Goal: Task Accomplishment & Management: Complete application form

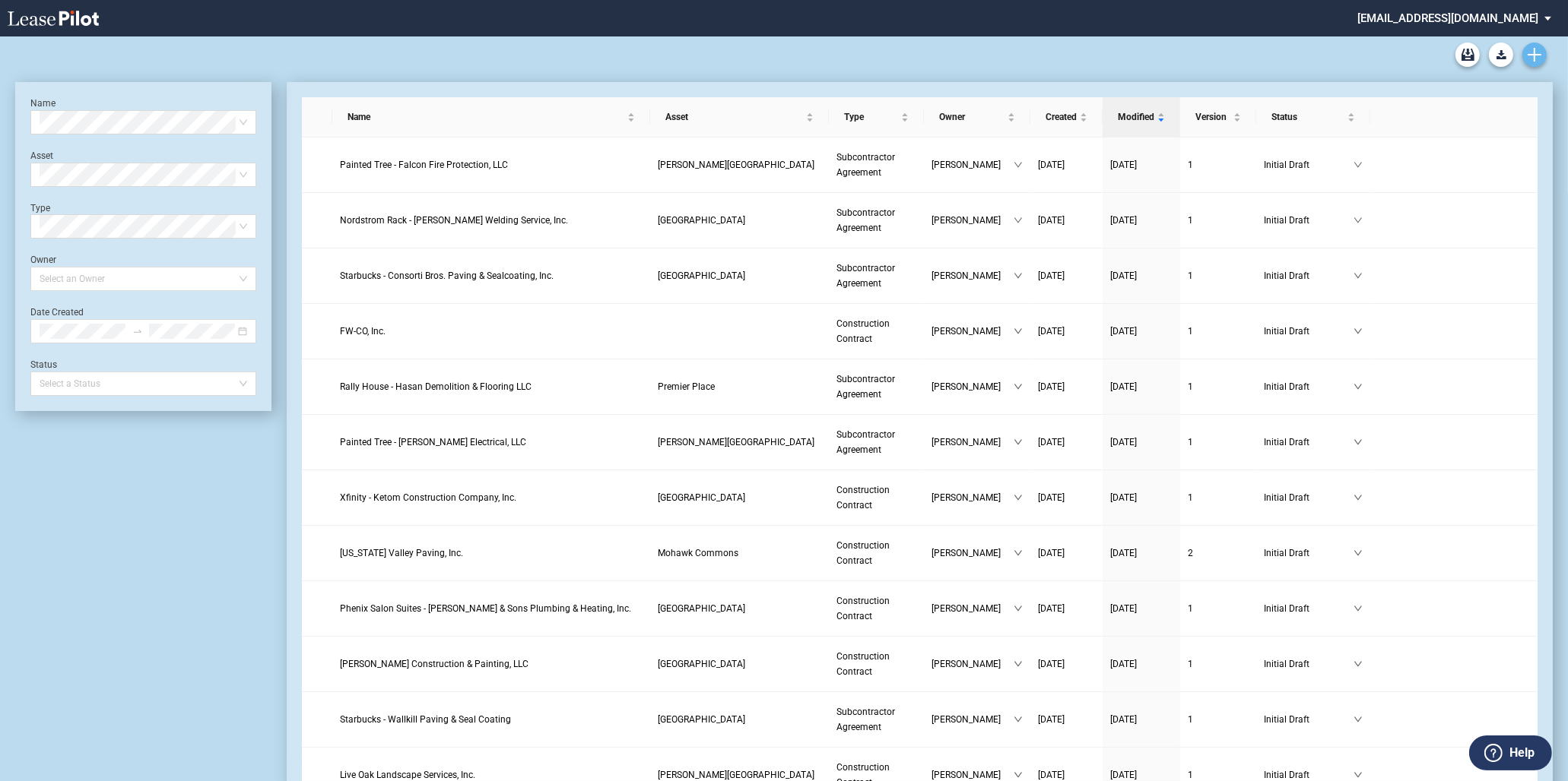
click at [1537, 56] on icon "Create new document" at bounding box center [1535, 55] width 14 height 14
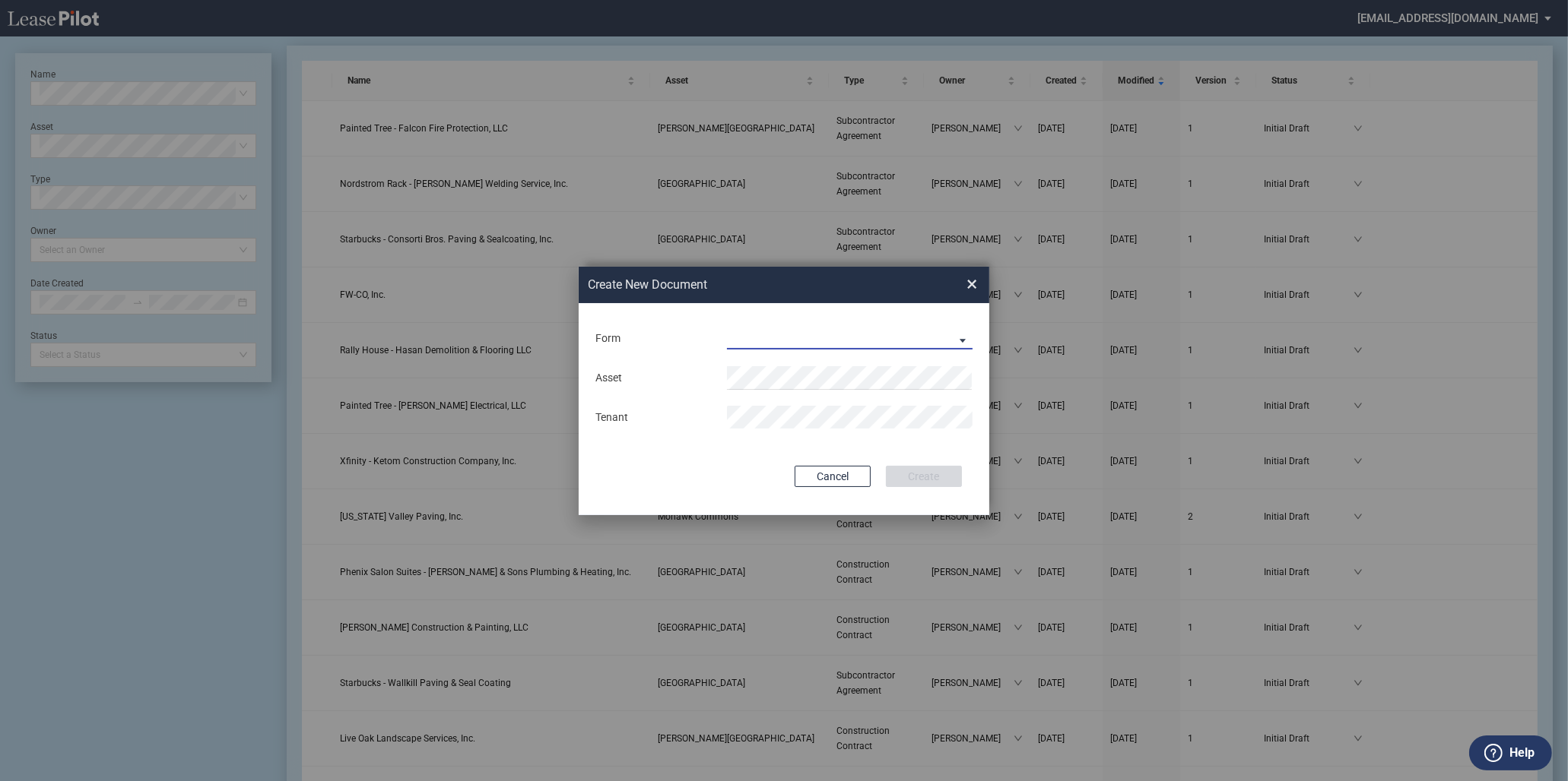
click at [777, 345] on md-select "Construction Contract Subcontractor Agreement" at bounding box center [850, 338] width 246 height 23
click at [776, 337] on div "Construction Contract" at bounding box center [788, 339] width 118 height 17
click at [799, 361] on div "Asset Contractor Trade Name" at bounding box center [783, 397] width 380 height 80
click at [726, 470] on div "Cancel Create" at bounding box center [784, 477] width 356 height 21
click at [886, 466] on button "Create" at bounding box center [923, 477] width 76 height 21
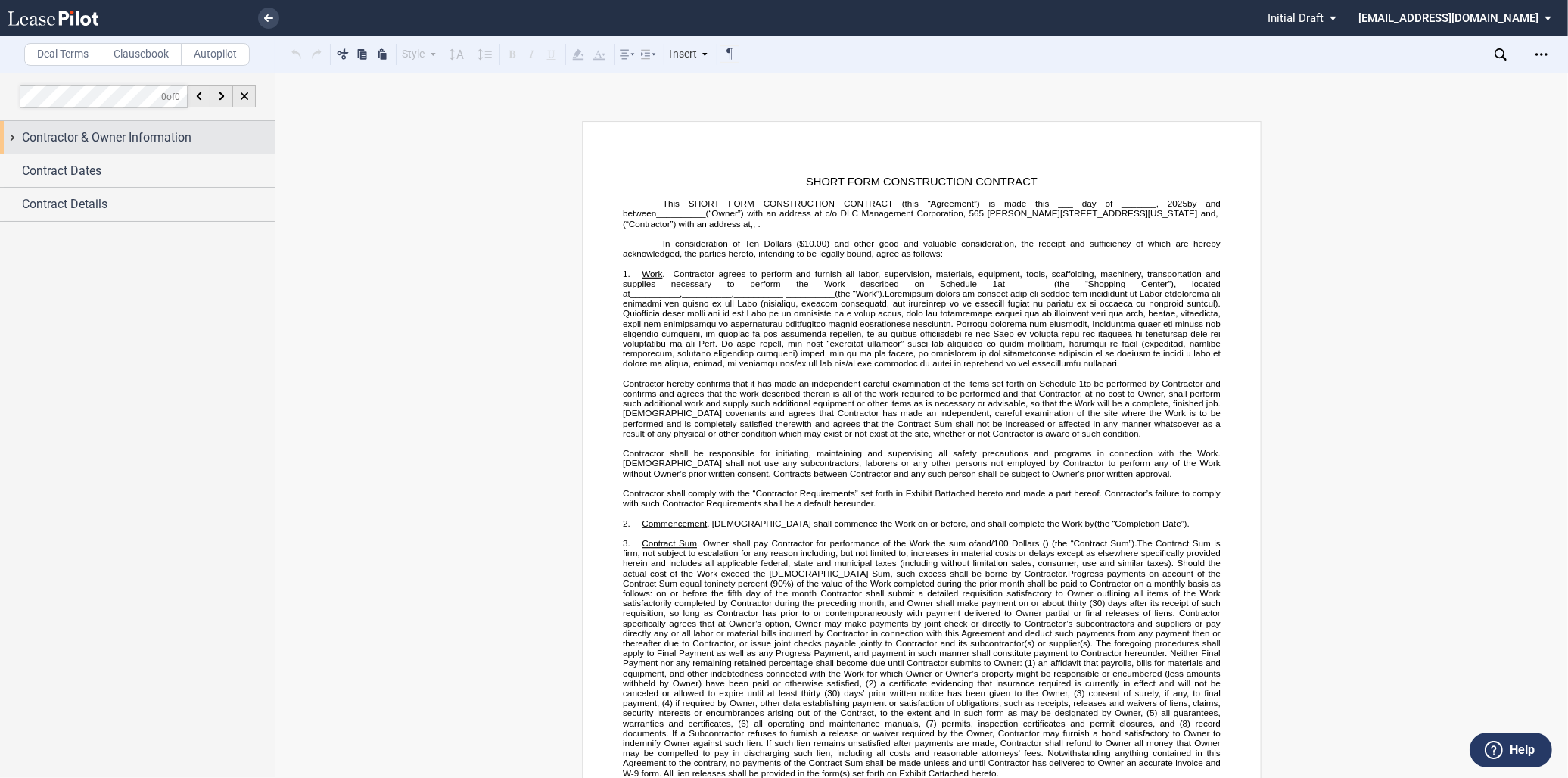
click at [156, 134] on span "Contractor & Owner Information" at bounding box center [107, 137] width 169 height 18
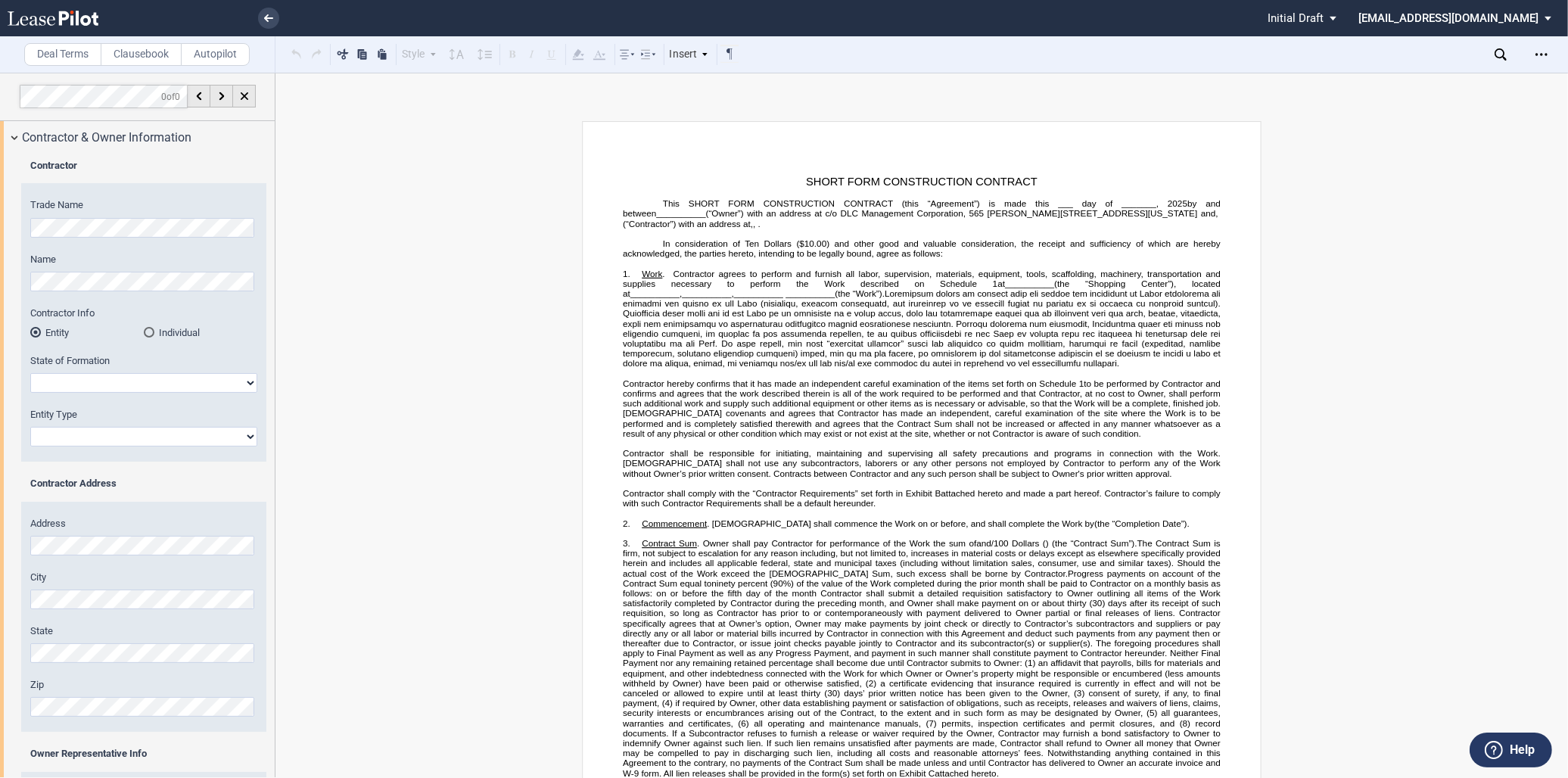
click at [0, 212] on html ".bocls-1{fill:#26354a;fill-rule:evenodd} Loading... × Pending... Pending... Ini…" at bounding box center [784, 389] width 1568 height 778
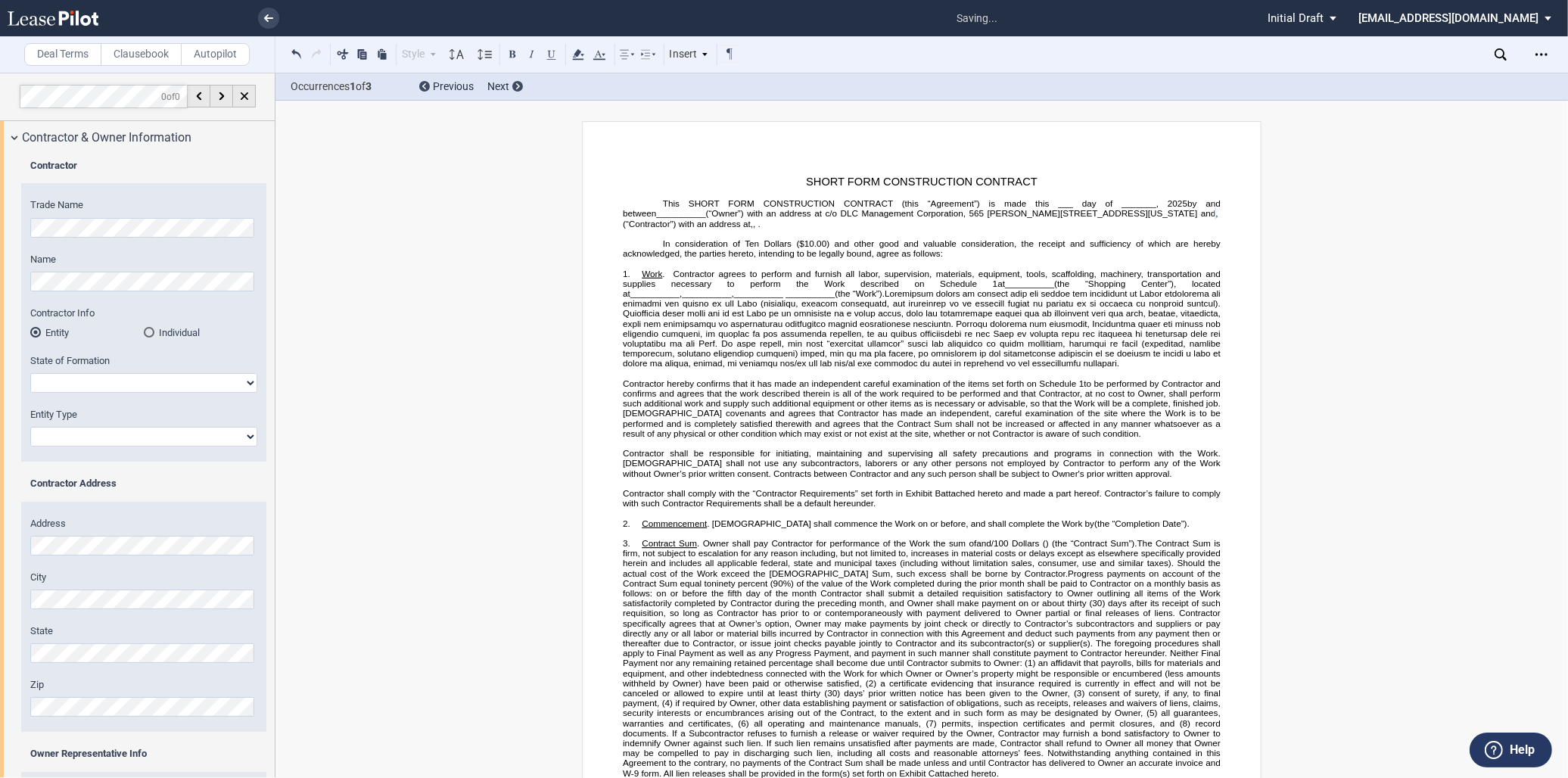
click at [127, 377] on select "Alabama Alaska Arizona Arkansas California Colorado Connecticut Delaware Distri…" at bounding box center [144, 382] width 227 height 20
click at [31, 373] on select "Alabama Alaska Arizona Arkansas California Colorado Connecticut Delaware Distri…" at bounding box center [144, 382] width 227 height 20
click at [113, 383] on select "Alabama Alaska Arizona Arkansas California Colorado Connecticut Delaware Distri…" at bounding box center [144, 382] width 227 height 20
select select "Indiana"
click at [31, 373] on select "Alabama Alaska Arizona Arkansas California Colorado Connecticut Delaware Distri…" at bounding box center [144, 382] width 227 height 20
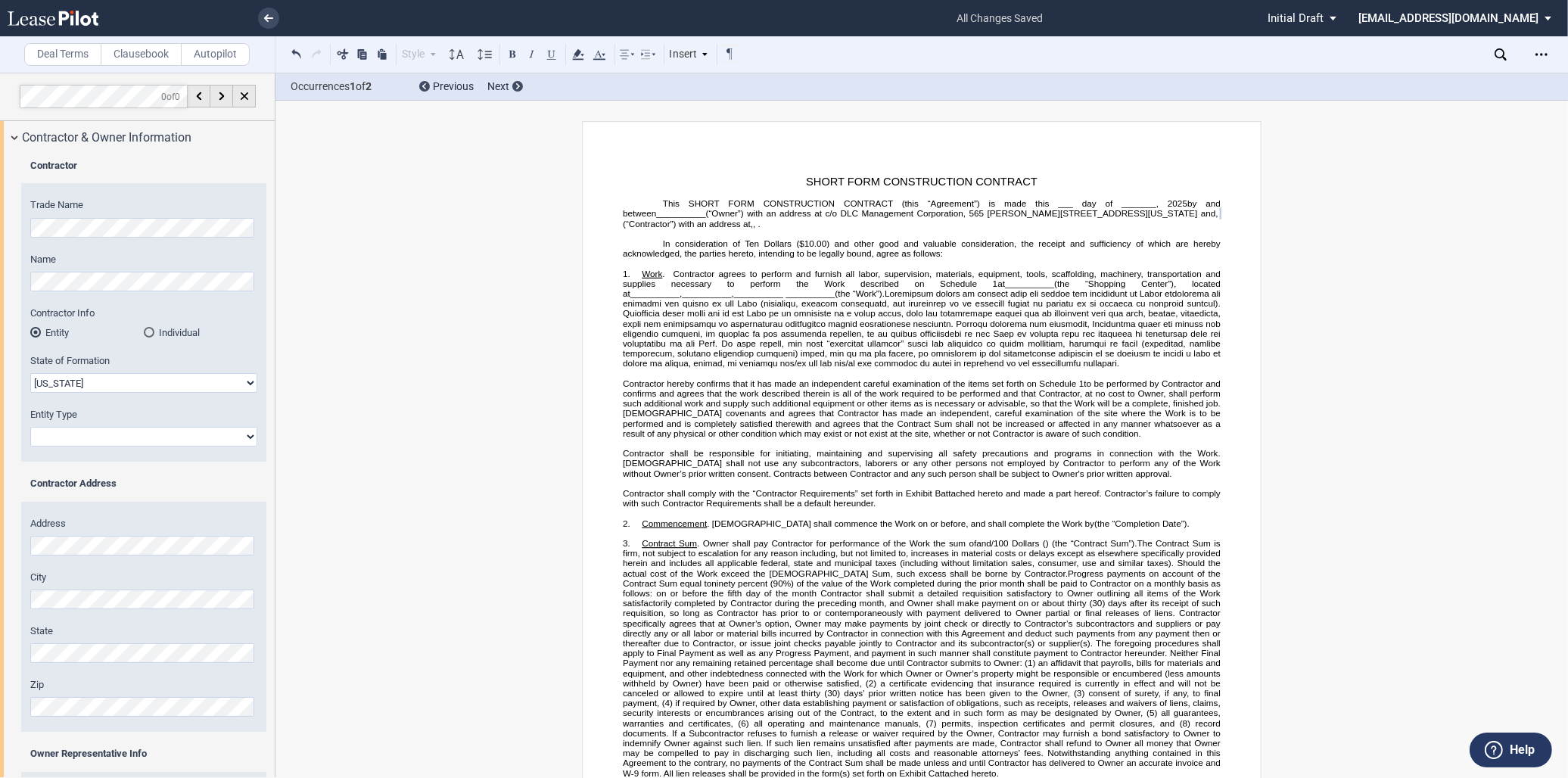
click at [131, 437] on select "Corporation Limited Liability Company General Partnership Limited Partnership O…" at bounding box center [144, 437] width 227 height 20
select select "Limited Liability Company"
click at [31, 427] on select "Corporation Limited Liability Company General Partnership Limited Partnership O…" at bounding box center [144, 437] width 227 height 20
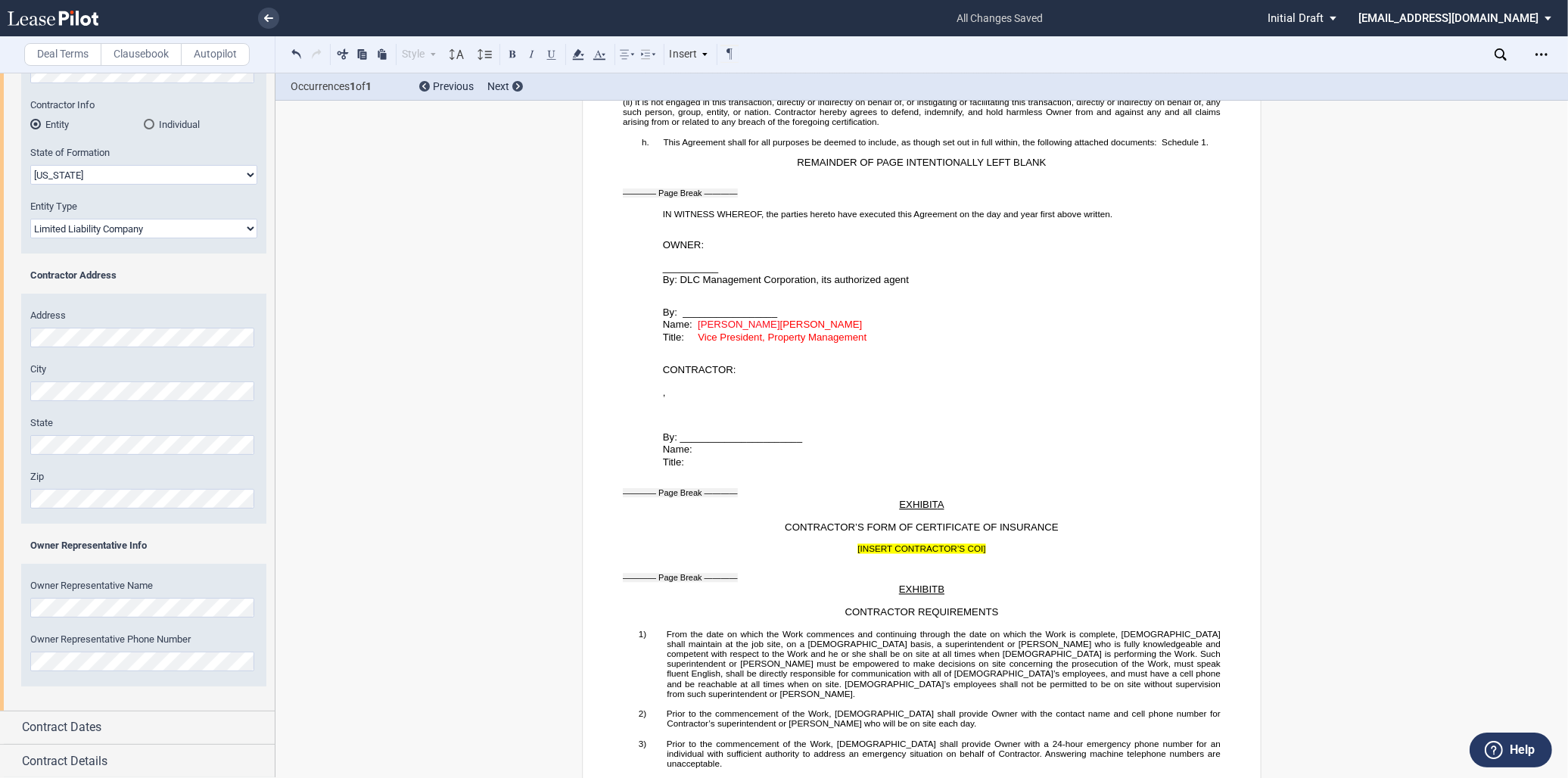
scroll to position [3171, 0]
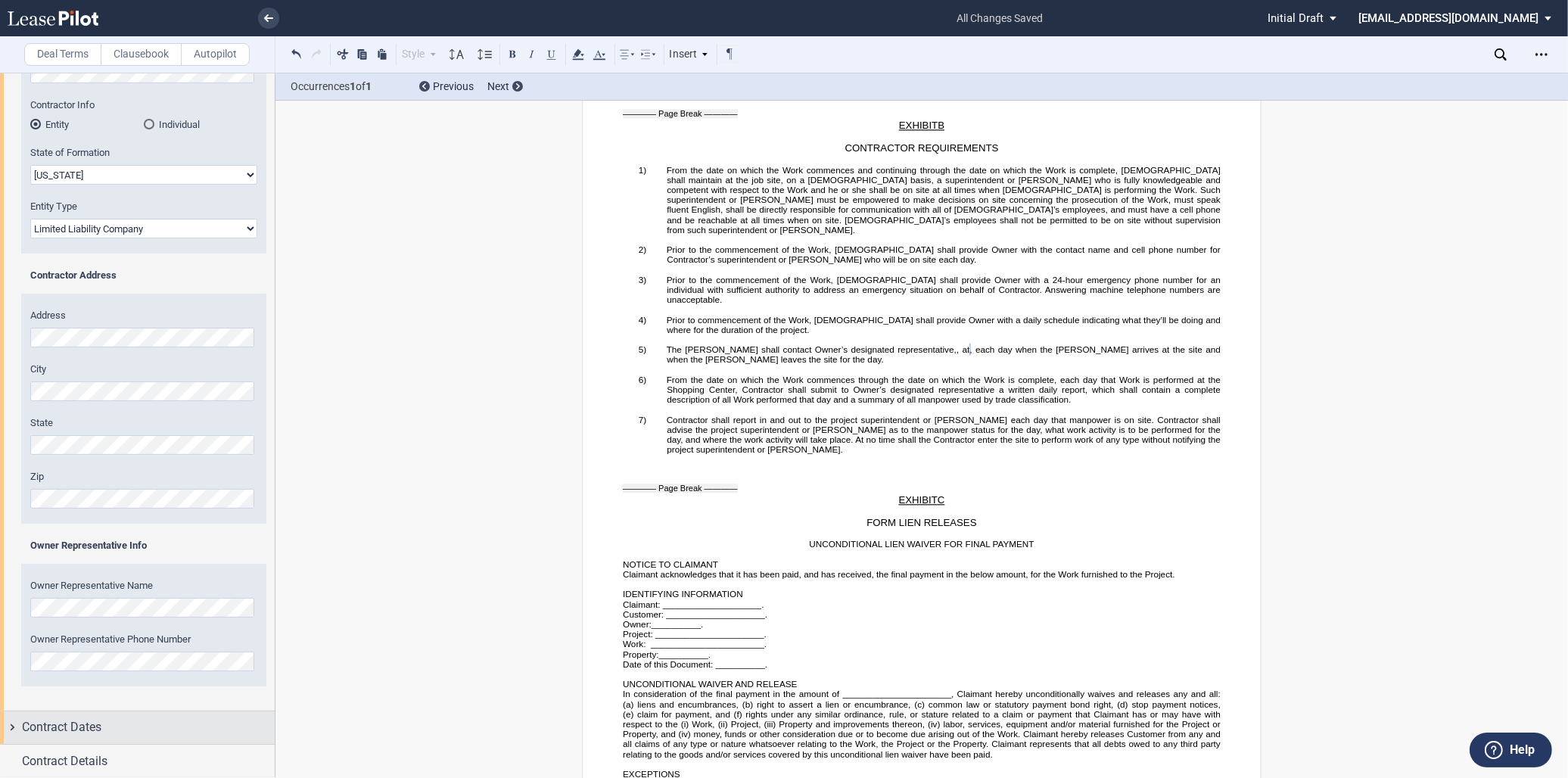
click at [107, 734] on div "Contract Dates" at bounding box center [148, 727] width 253 height 18
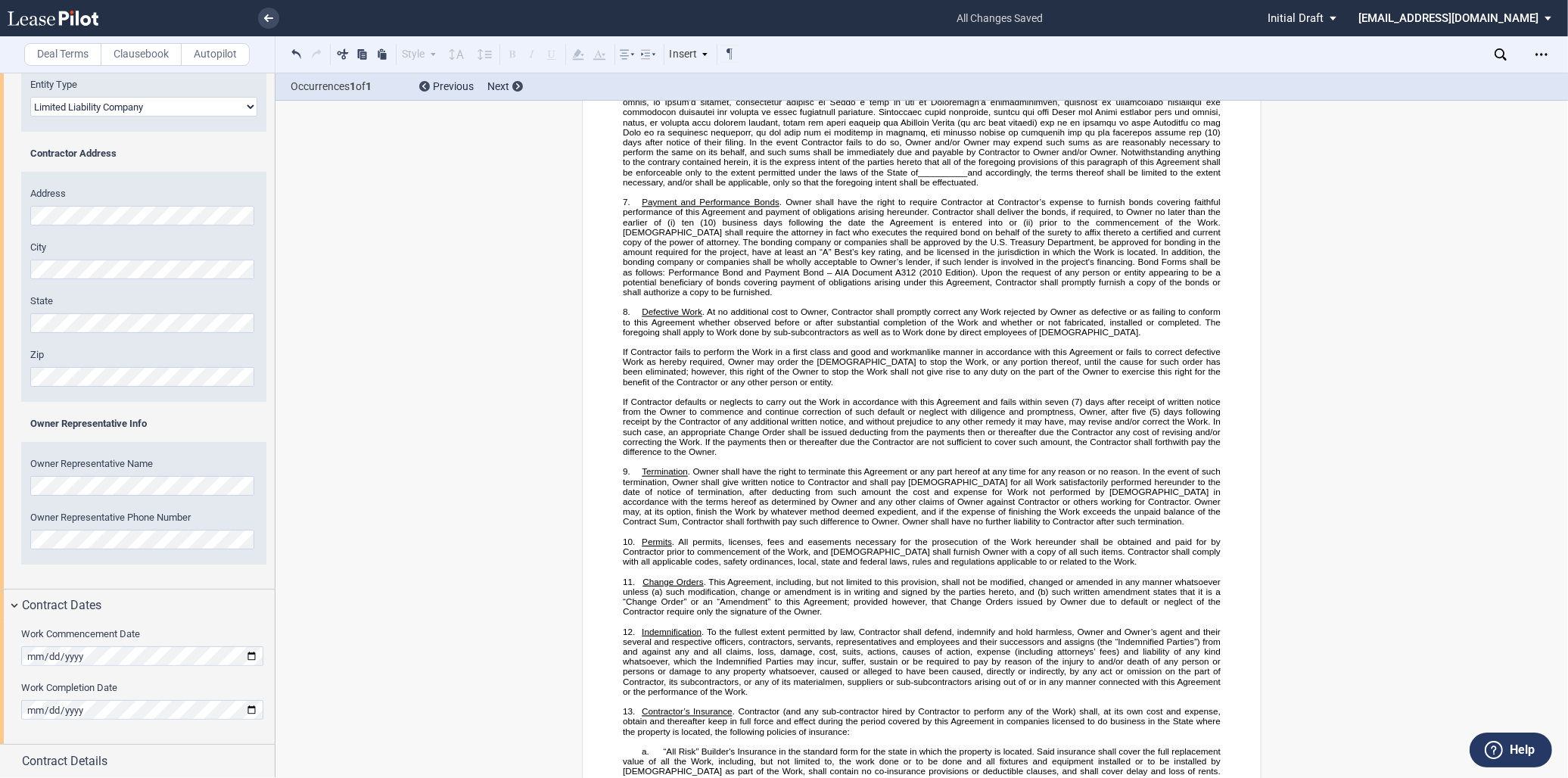
scroll to position [152, 0]
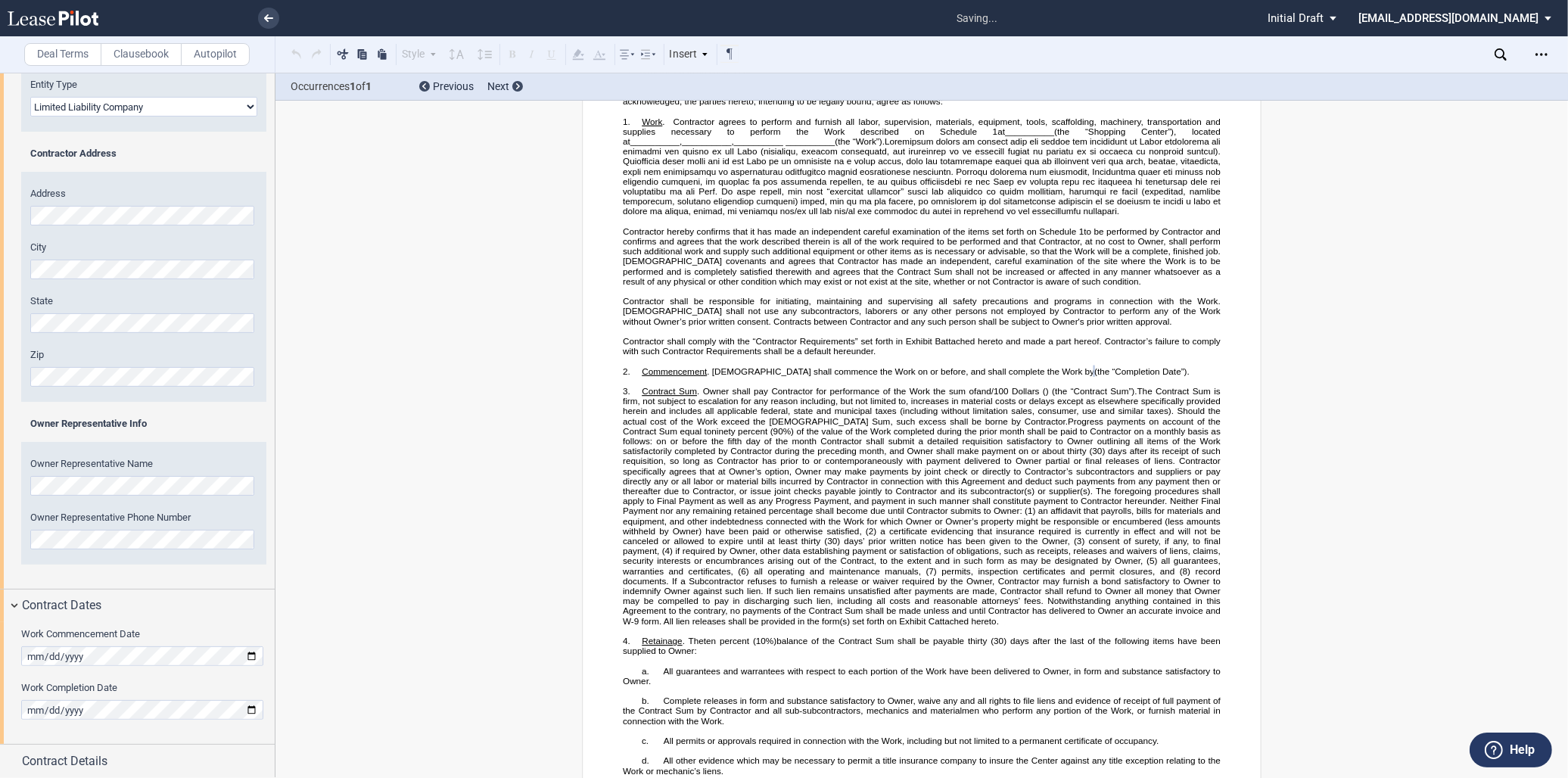
click at [151, 676] on div "Work Commencement Date Work Completion Date" at bounding box center [137, 684] width 275 height 122
click at [150, 767] on div "Contract Details" at bounding box center [148, 761] width 253 height 18
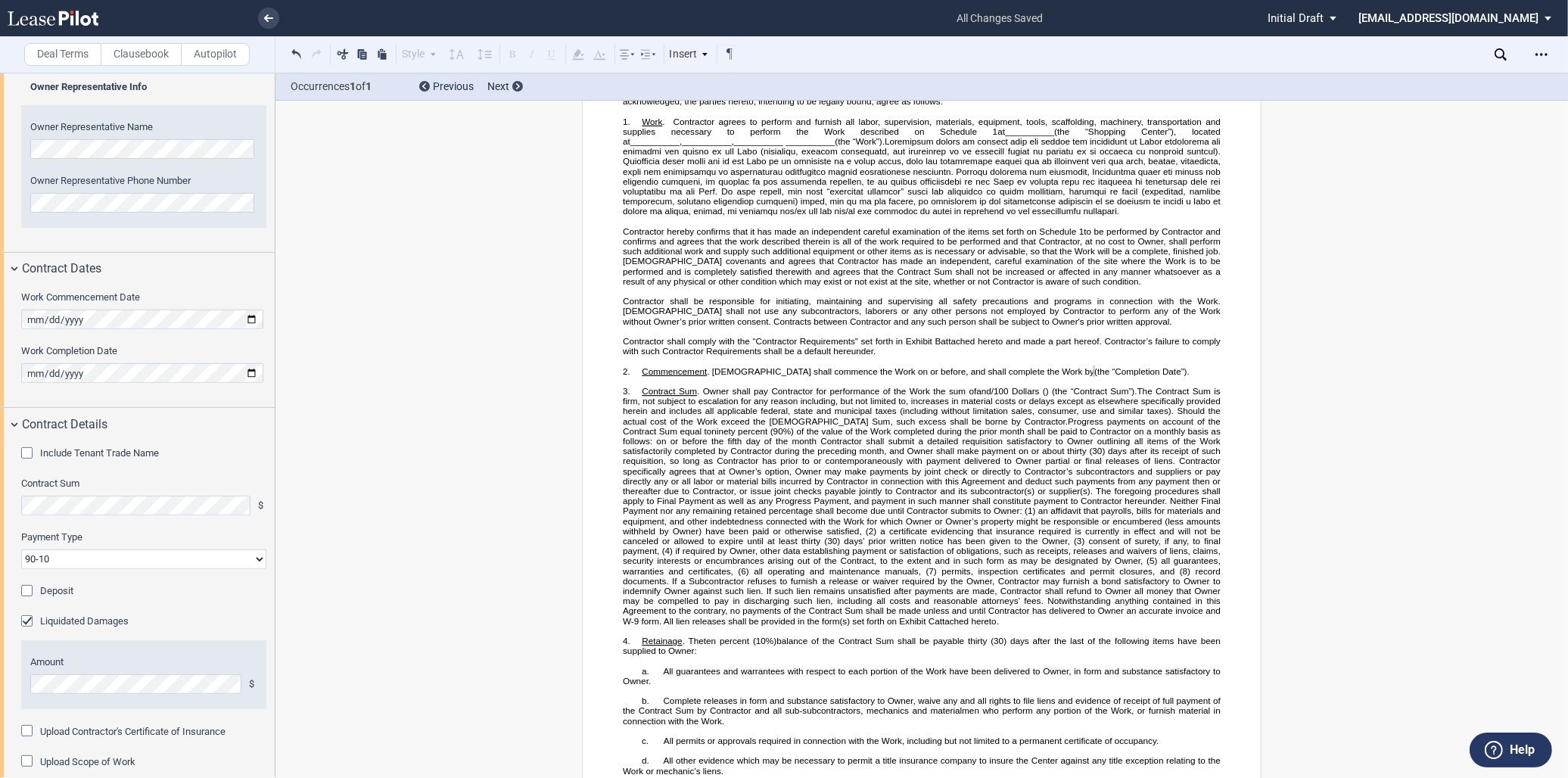
scroll to position [684, 0]
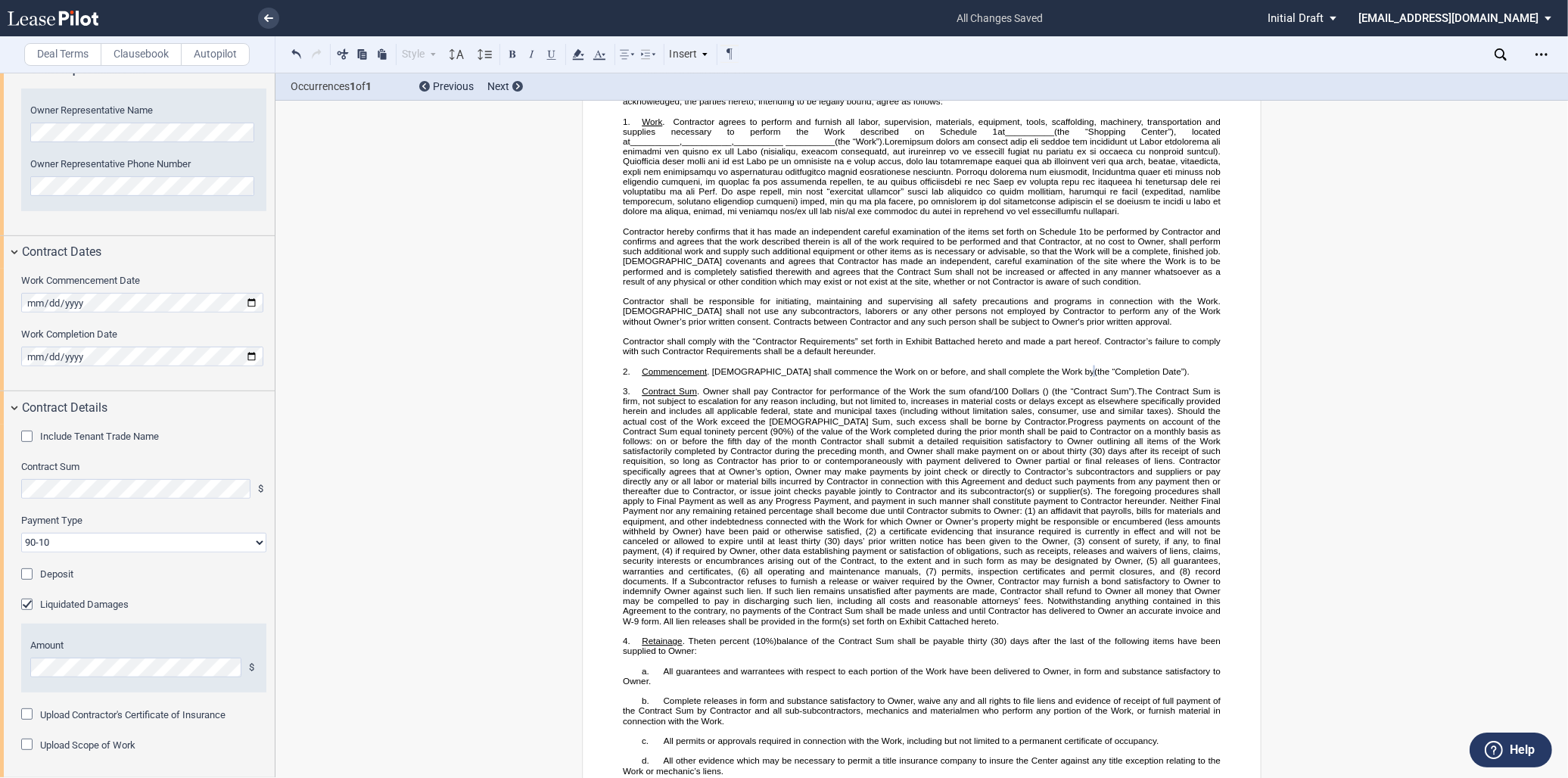
click at [104, 546] on select "90-10 30-30-30-10 100 Upon Completion" at bounding box center [143, 542] width 245 height 20
select select "100 Upon Completion"
click at [21, 533] on select "90-10 30-30-30-10 100 Upon Completion" at bounding box center [143, 542] width 245 height 20
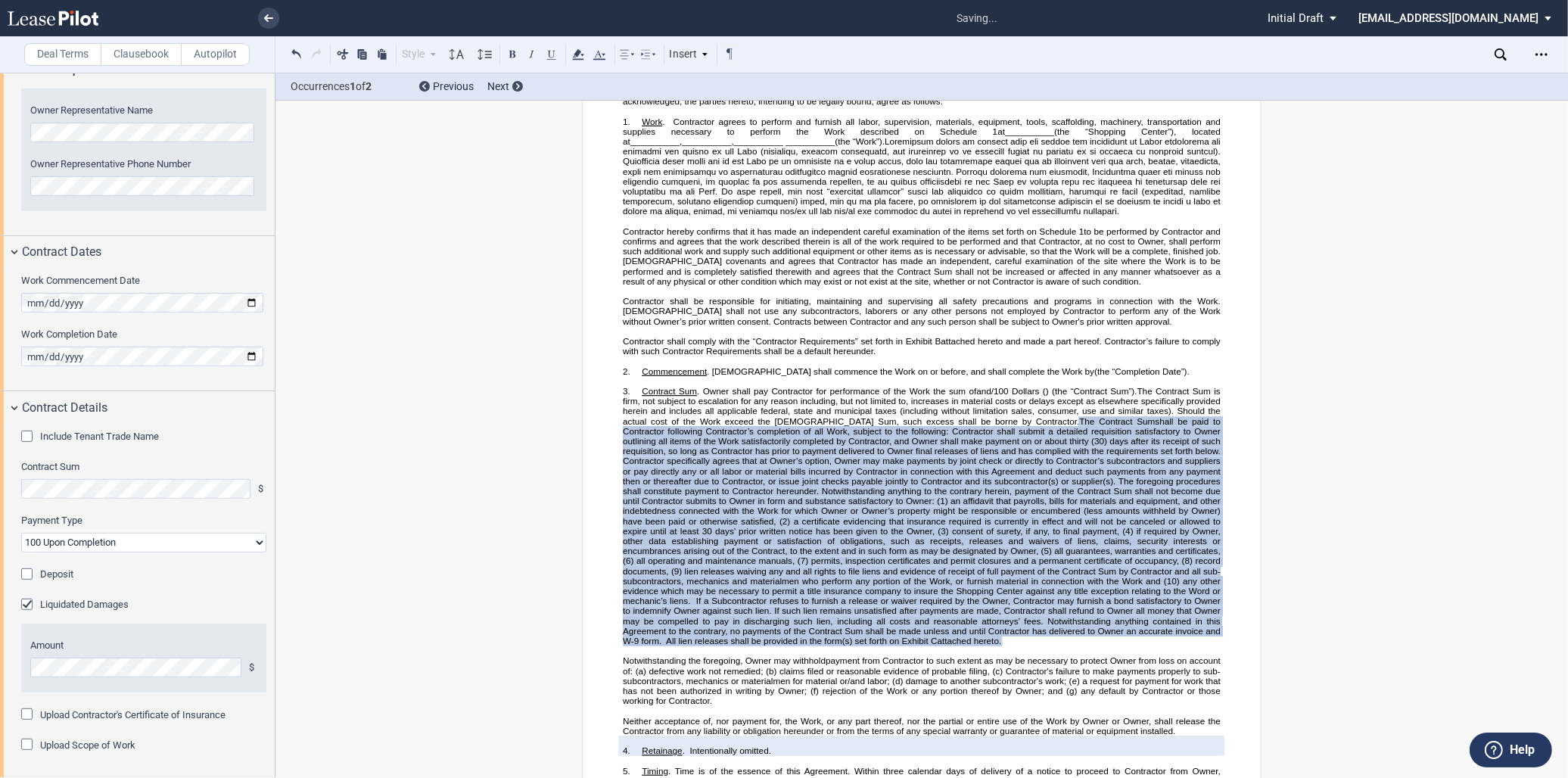
click at [31, 606] on div "Liquidated Damages" at bounding box center [28, 606] width 15 height 15
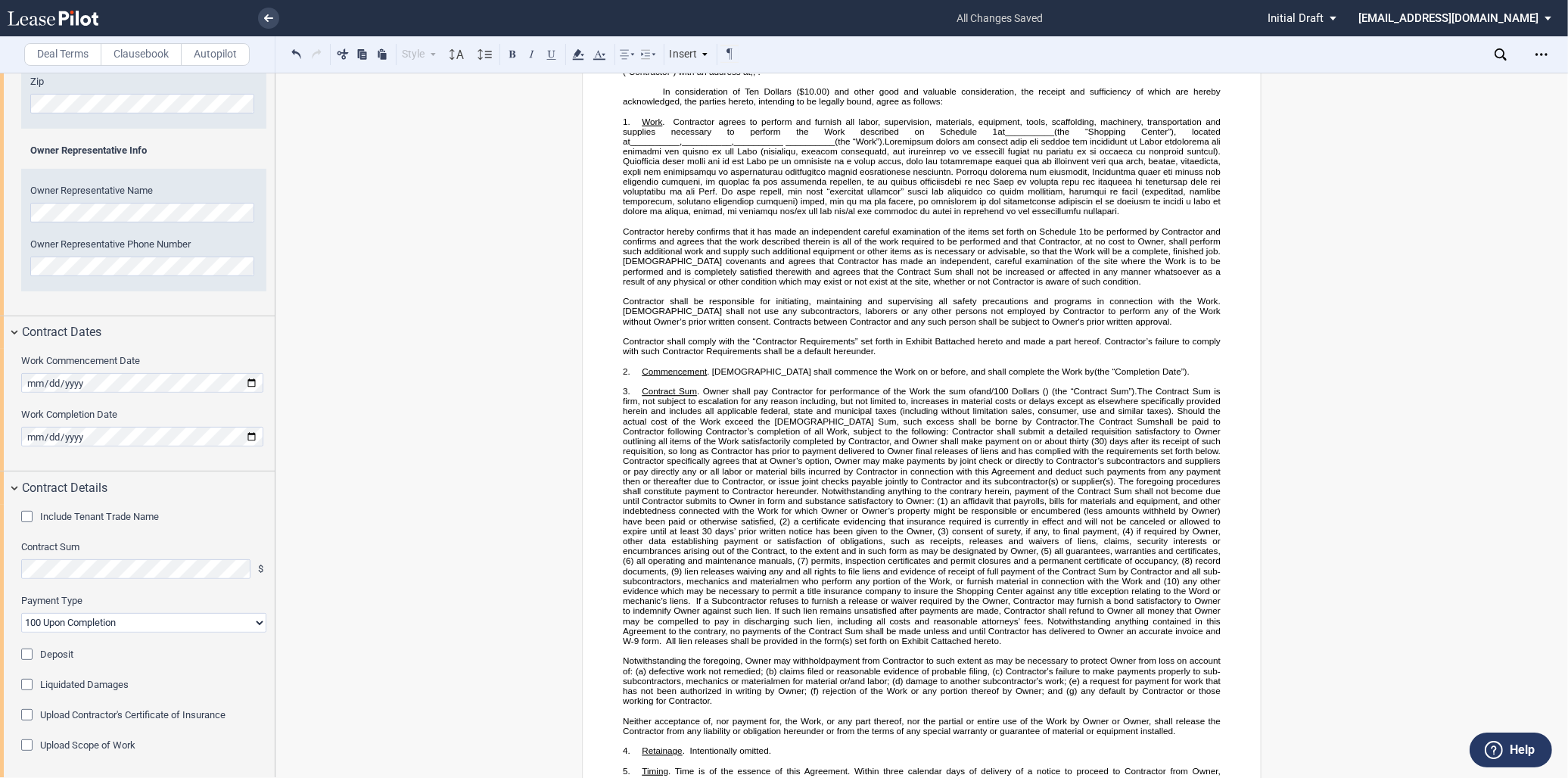
click at [25, 742] on div "Upload Scope of Work" at bounding box center [28, 747] width 15 height 15
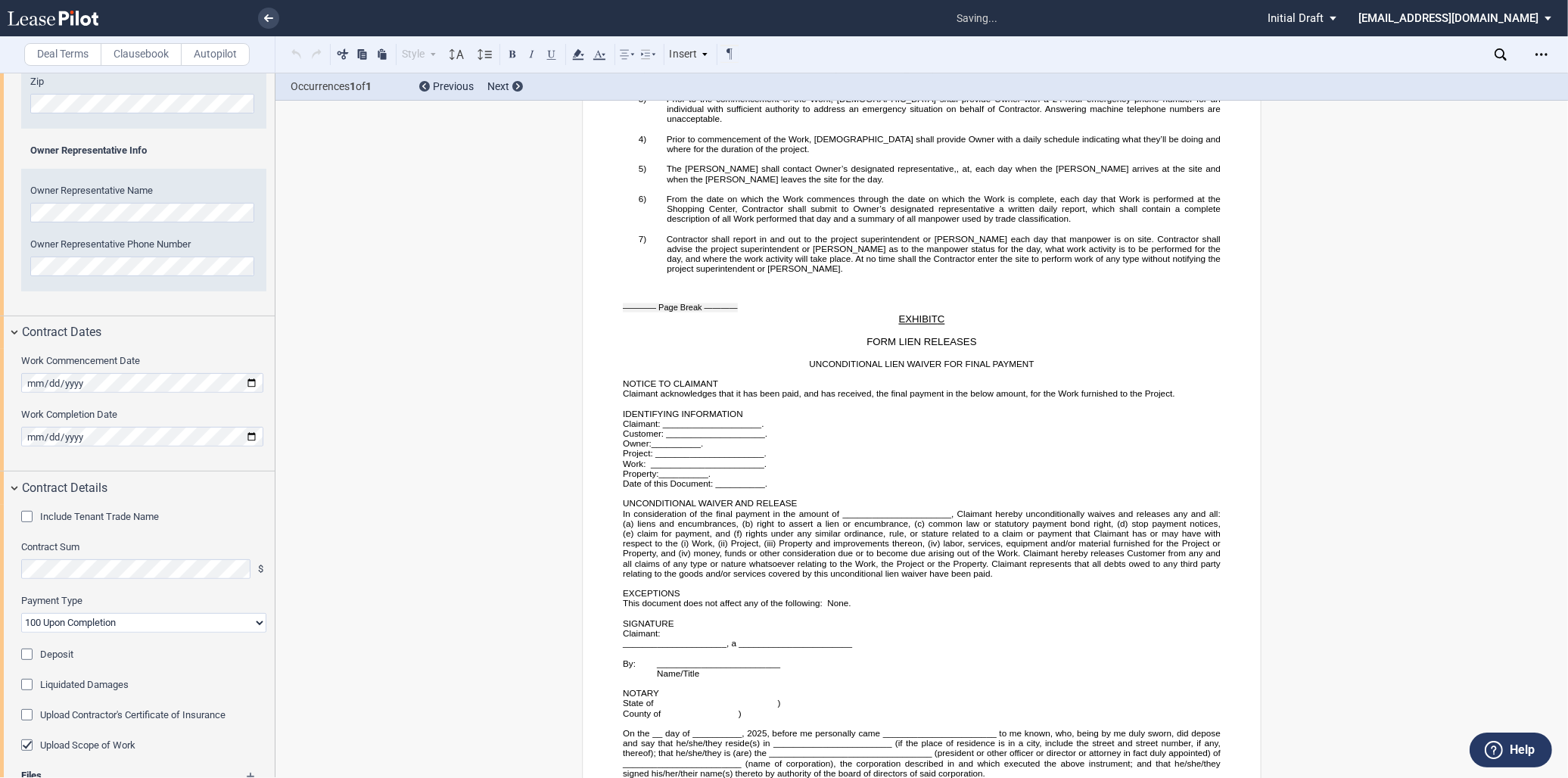
scroll to position [5036, 0]
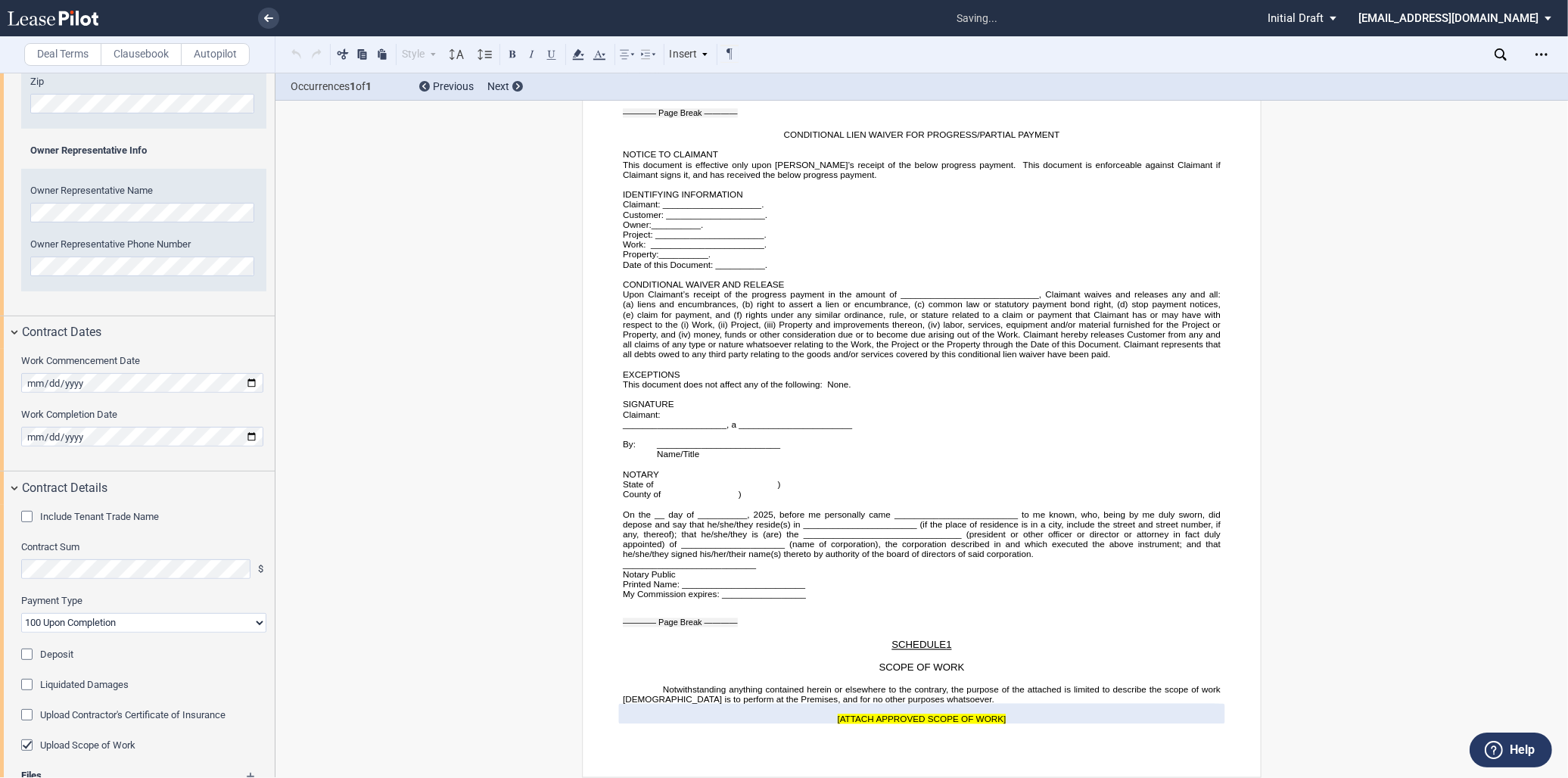
click at [25, 742] on div "Upload Scope of Work" at bounding box center [28, 747] width 15 height 15
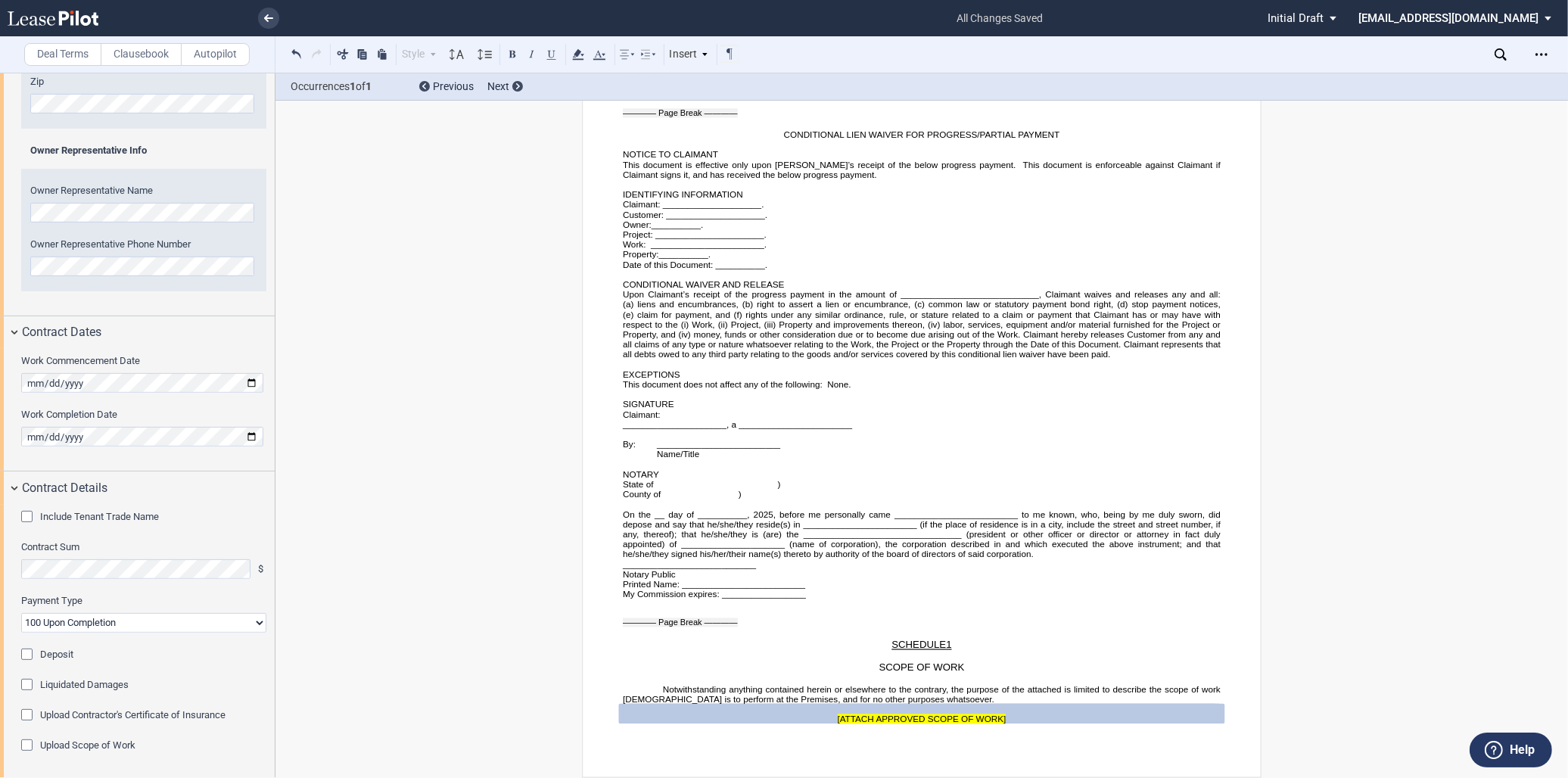
click at [24, 740] on div "Upload Scope of Work" at bounding box center [28, 747] width 15 height 15
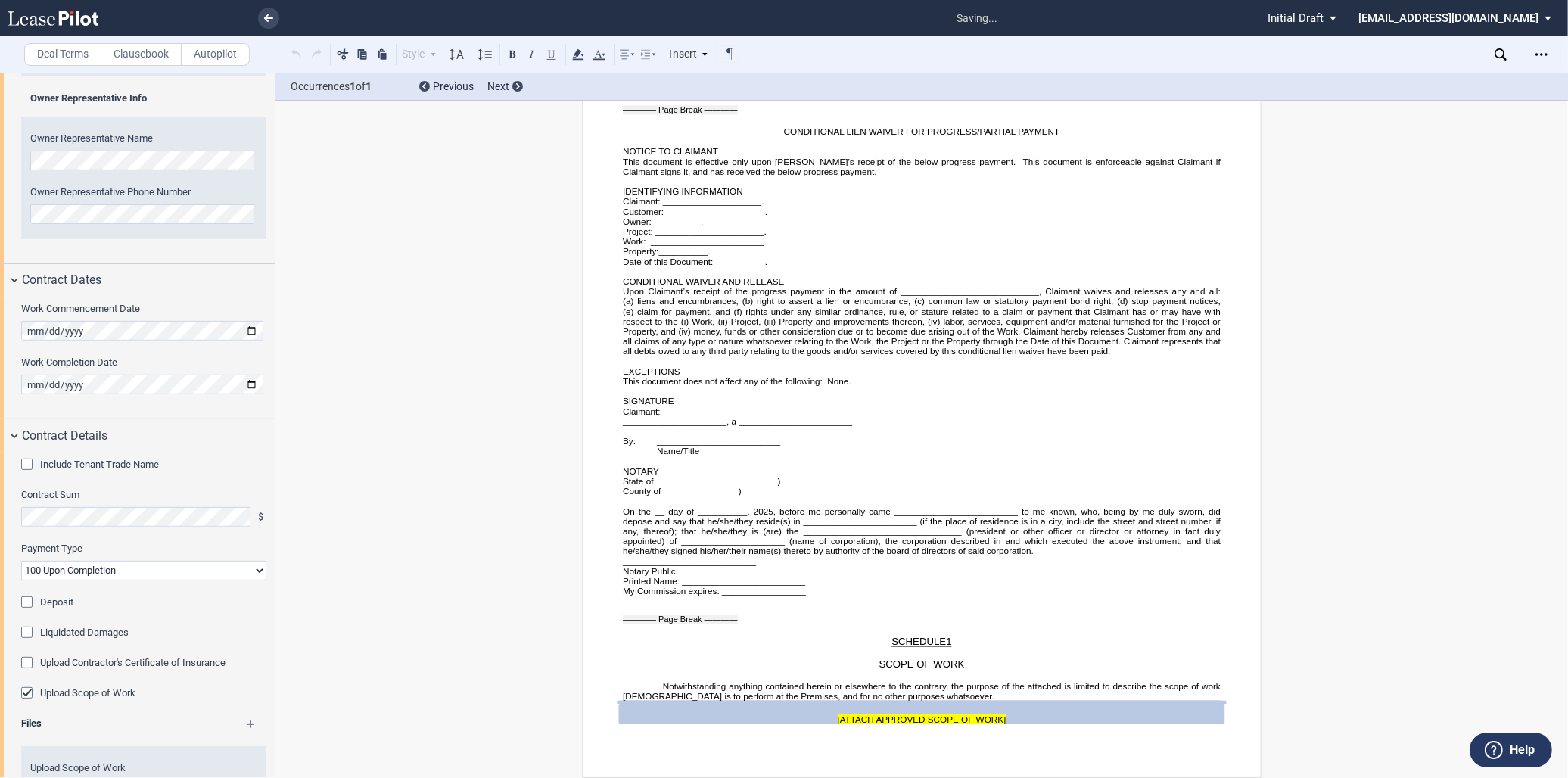
scroll to position [737, 0]
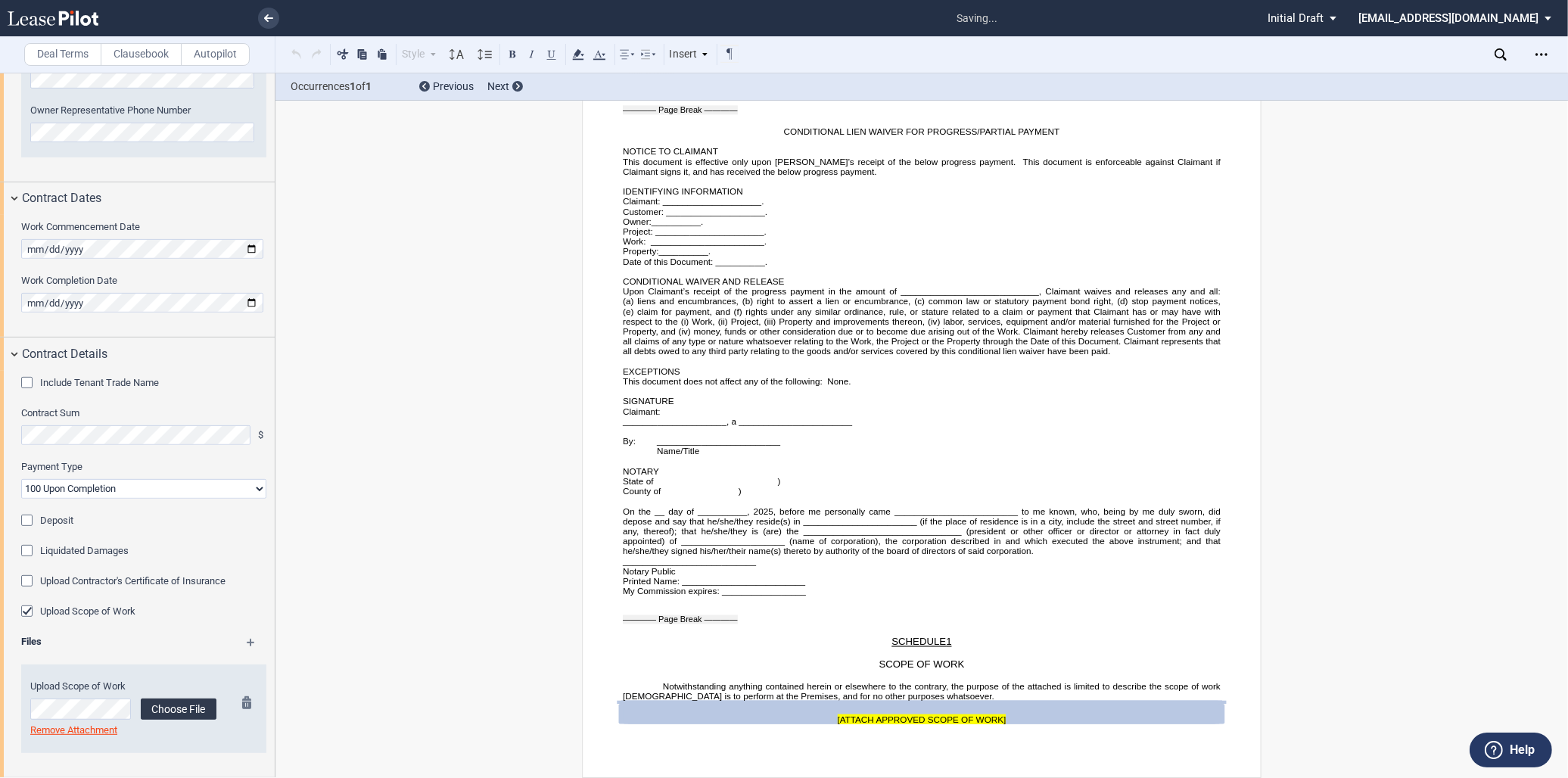
click at [195, 707] on label "Choose File" at bounding box center [178, 709] width 76 height 21
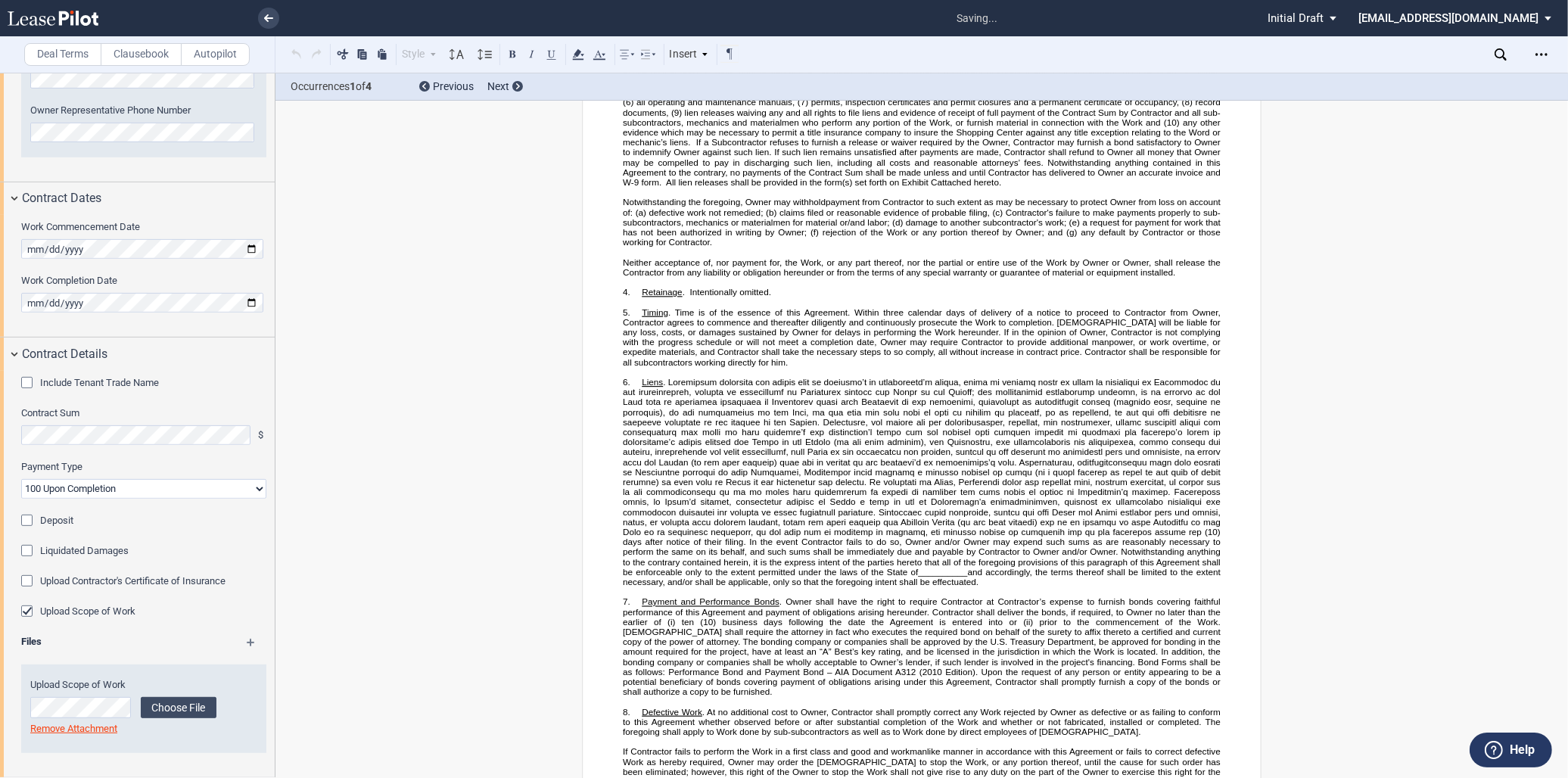
scroll to position [182, 0]
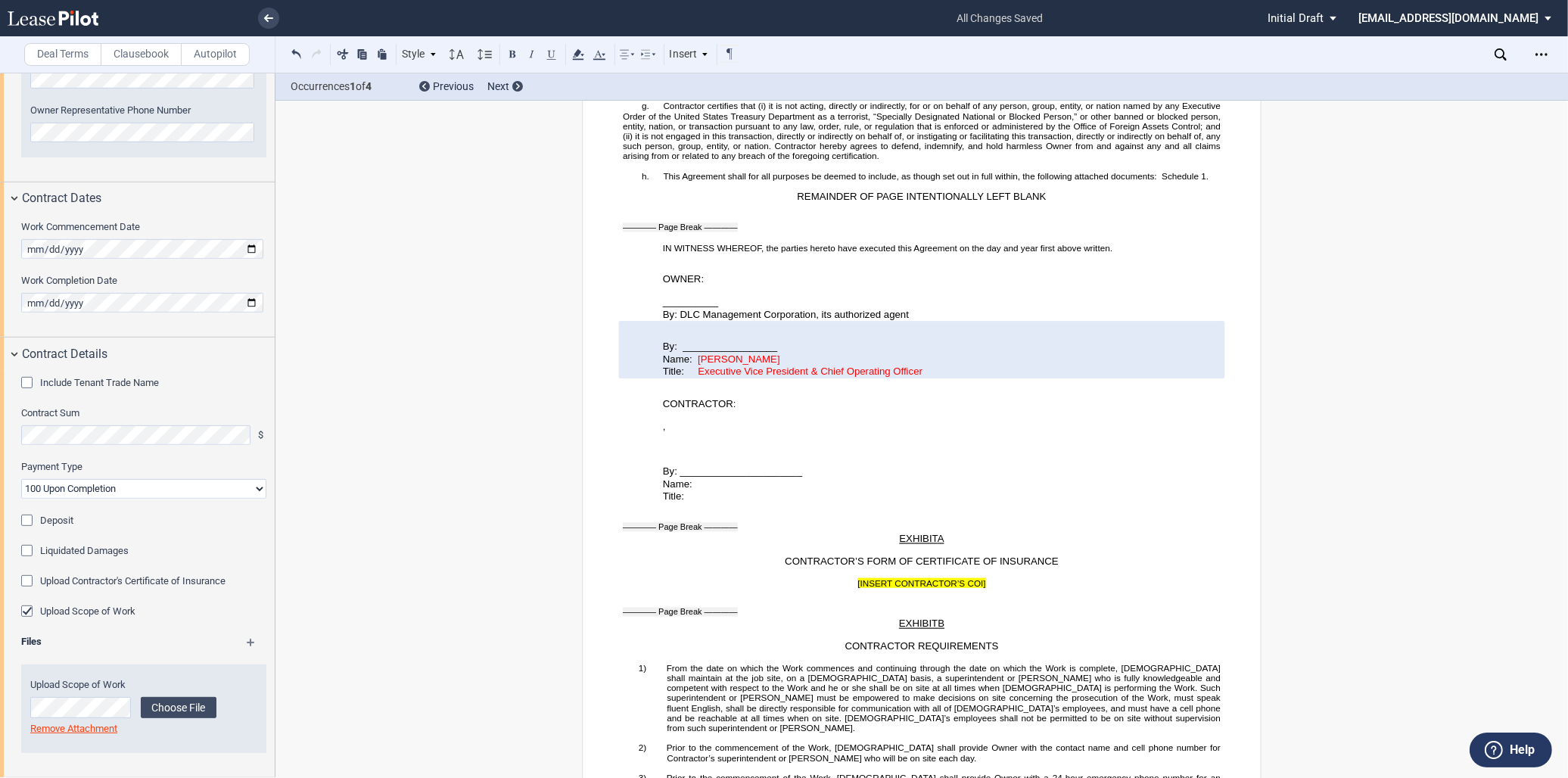
scroll to position [2454, 0]
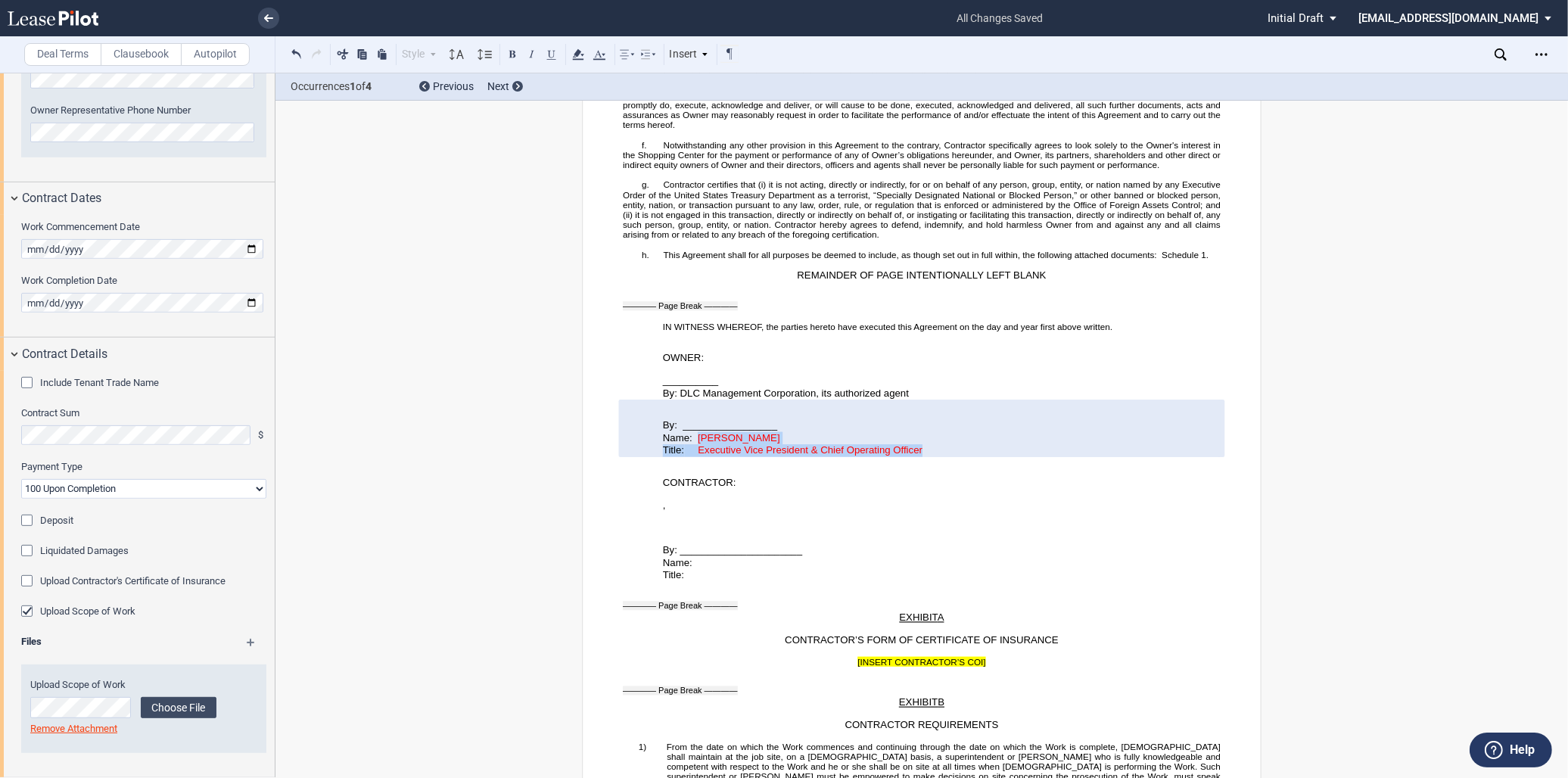
drag, startPoint x: 693, startPoint y: 492, endPoint x: 930, endPoint y: 504, distance: 237.3
click at [930, 458] on div "By: _________________ Name: Chris Ressa Title: Executive Vice President & Chief…" at bounding box center [921, 429] width 598 height 58
click at [594, 51] on icon at bounding box center [599, 54] width 18 height 18
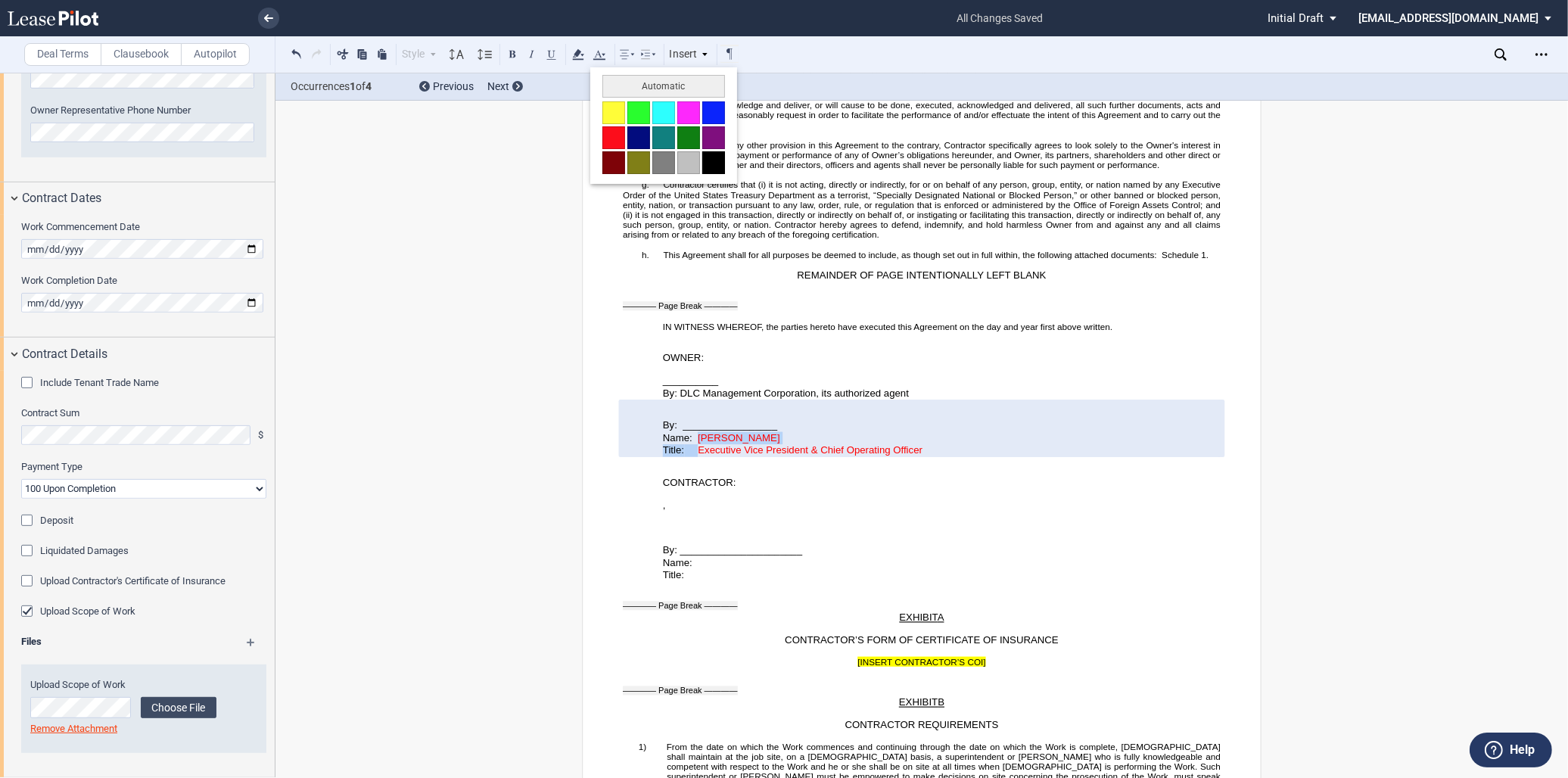
click at [719, 162] on button at bounding box center [714, 162] width 23 height 23
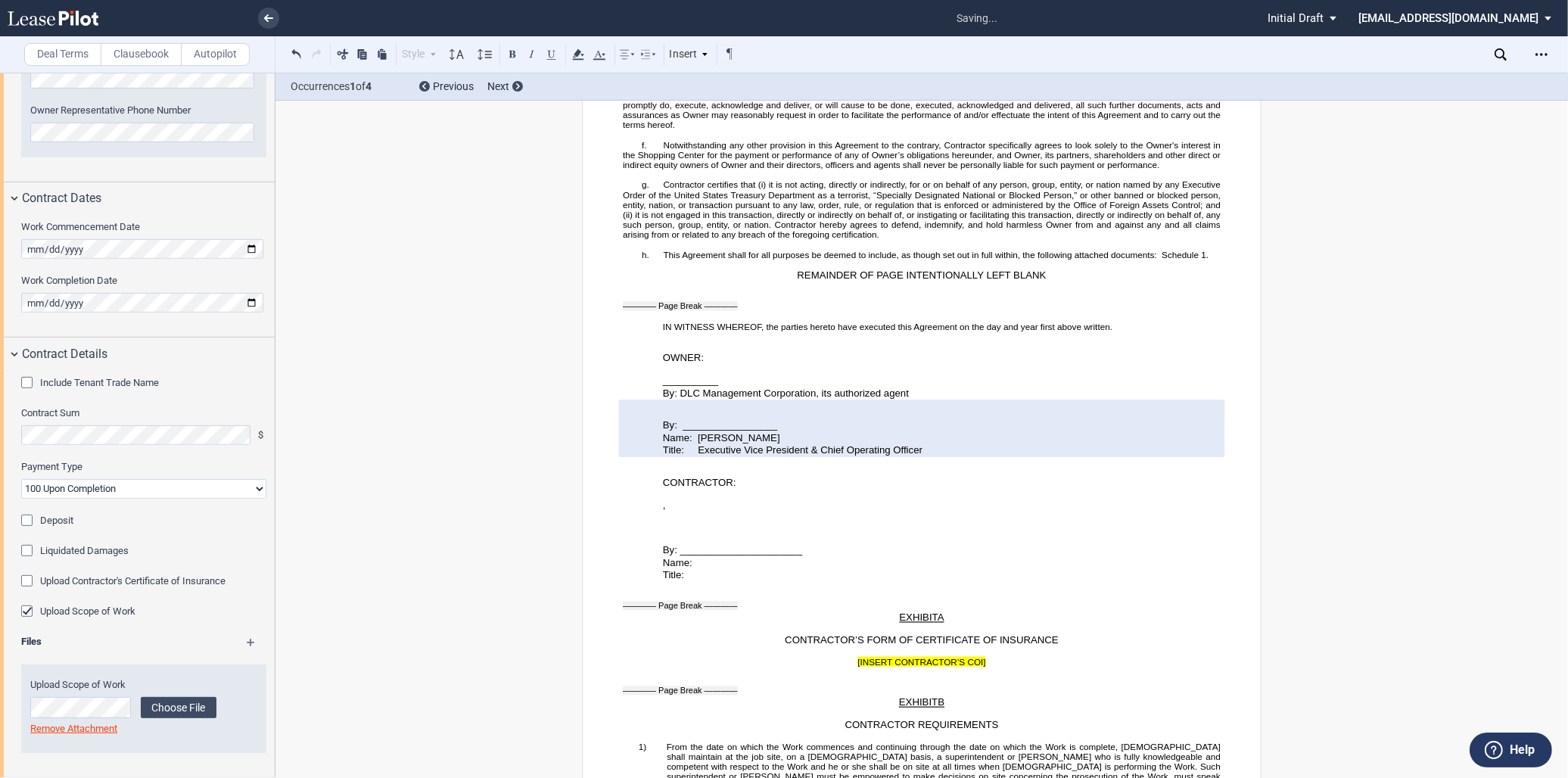
click at [533, 510] on div "SHORT FORM CONSTRUCTION CONTRACT ﻿ This SHORT FORM CONSTRUCTION CONTRACT (this …" at bounding box center [922, 391] width 1293 height 5447
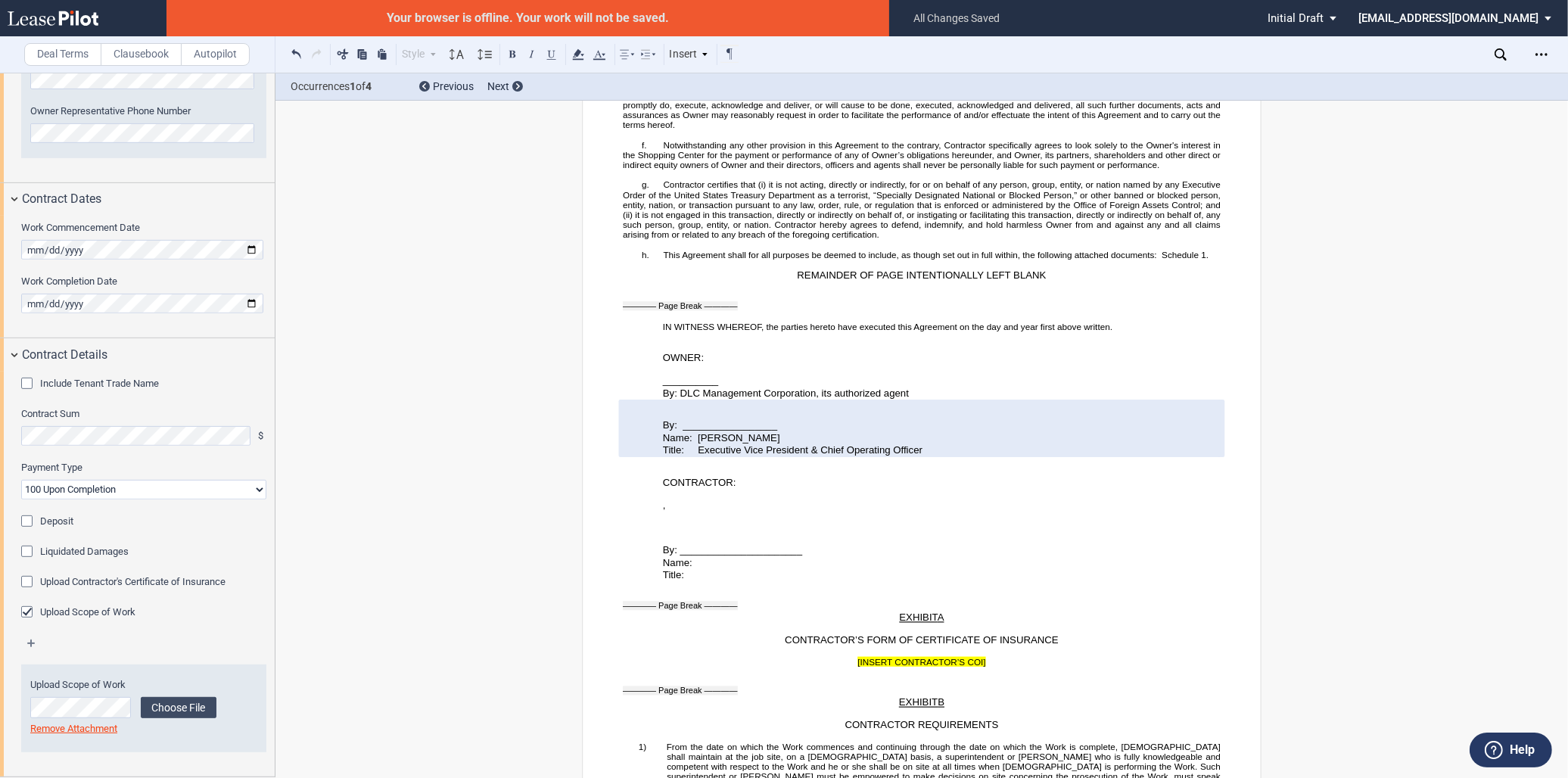
scroll to position [736, 0]
